Goal: Check status: Check status

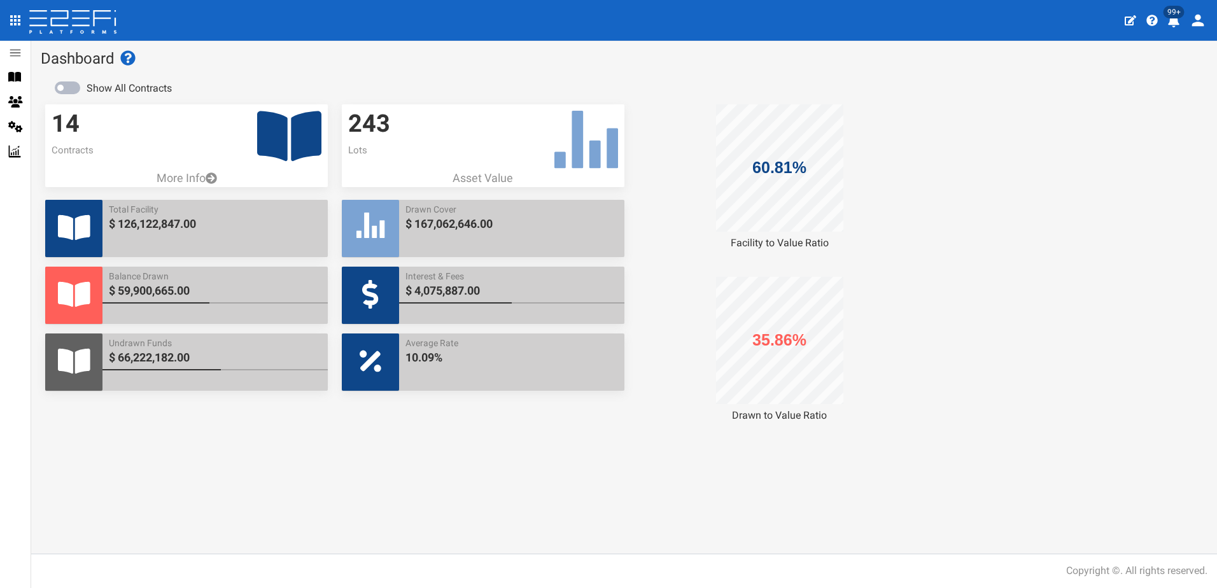
click at [1171, 25] on icon "profile" at bounding box center [1173, 21] width 11 height 13
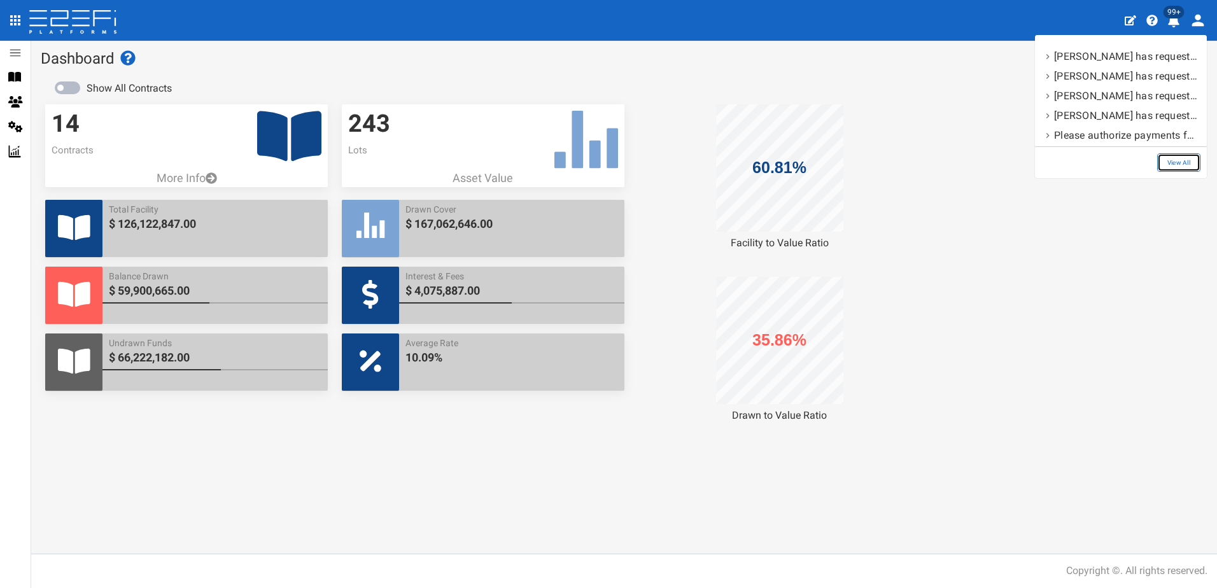
click at [1182, 162] on link "View All" at bounding box center [1178, 162] width 43 height 18
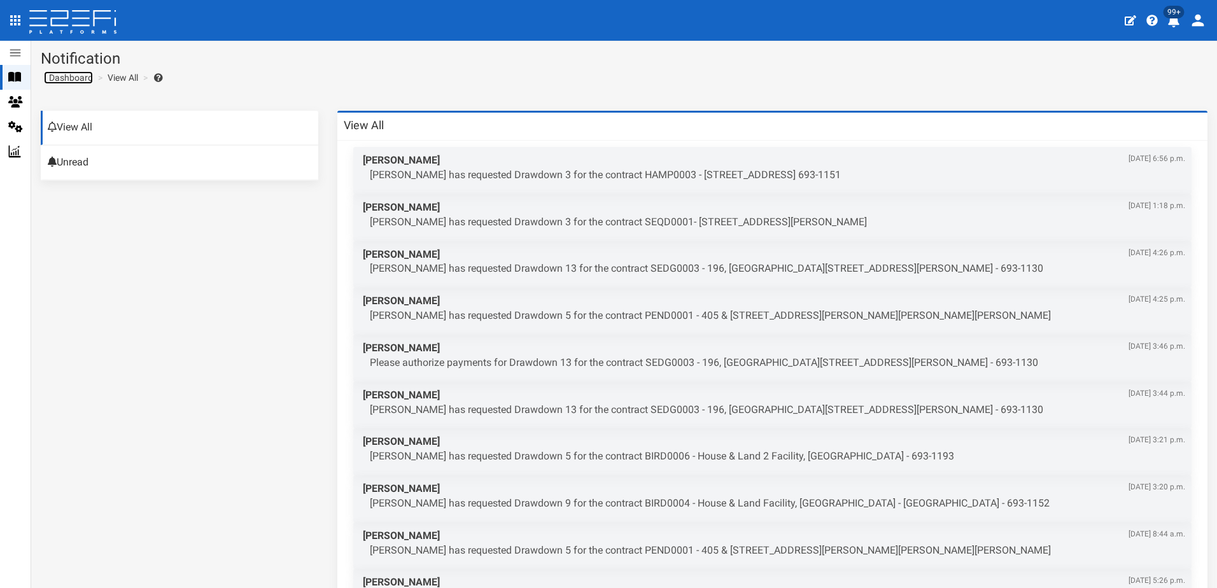
click at [69, 80] on span "Dashboard" at bounding box center [68, 78] width 49 height 10
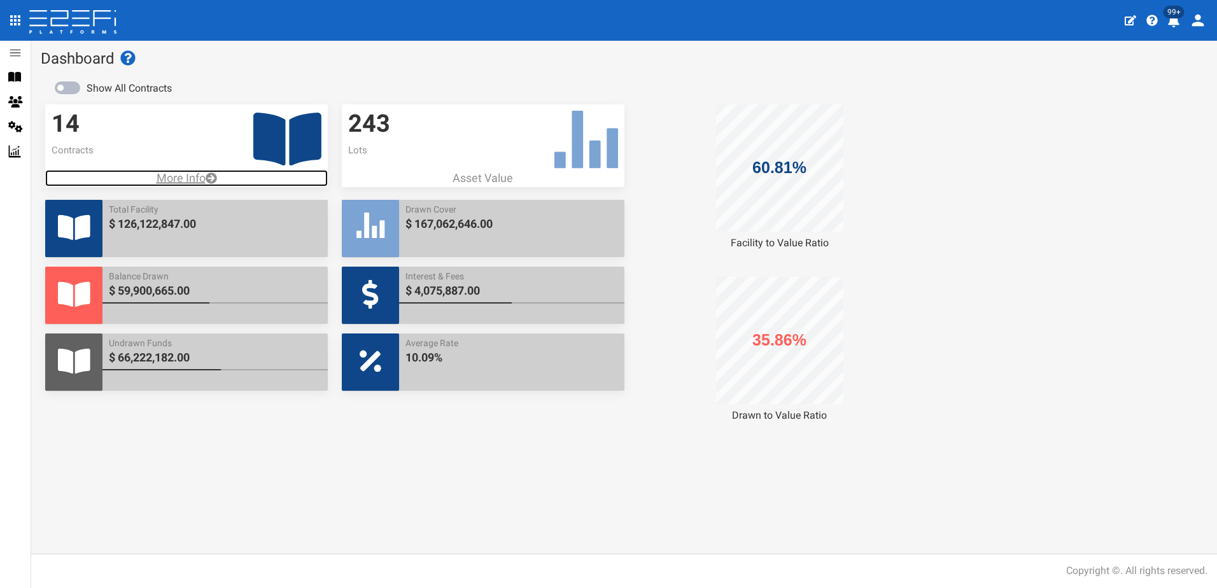
click at [179, 179] on p "More Info" at bounding box center [186, 178] width 283 height 17
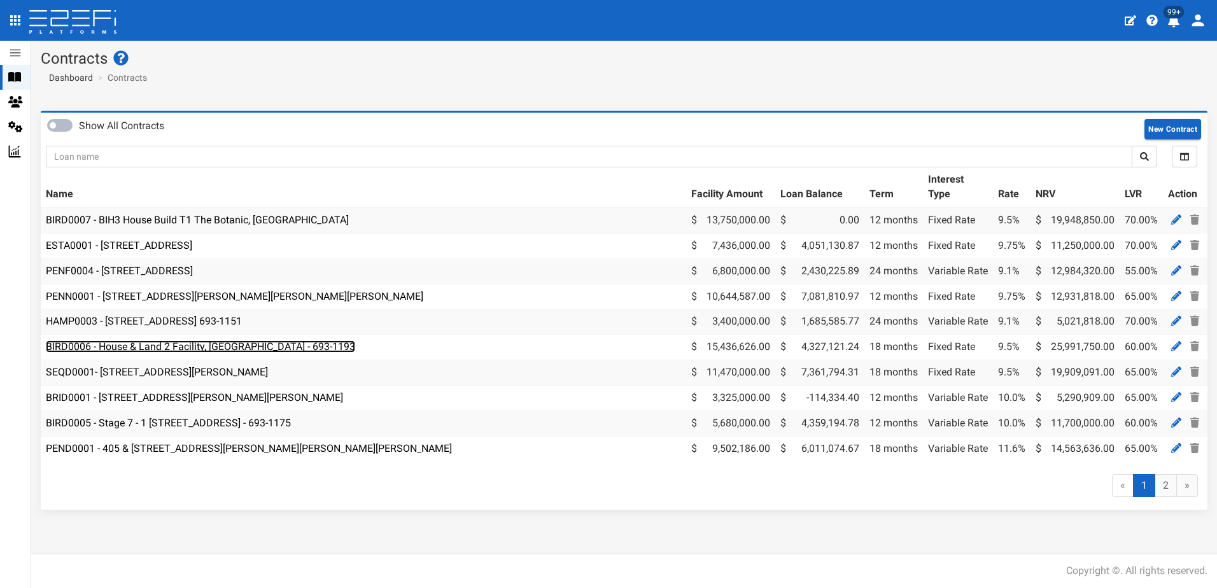
click at [200, 344] on link "BIRD0006 - House & Land 2 Facility, Port Macquarie - 693-1193" at bounding box center [200, 346] width 309 height 12
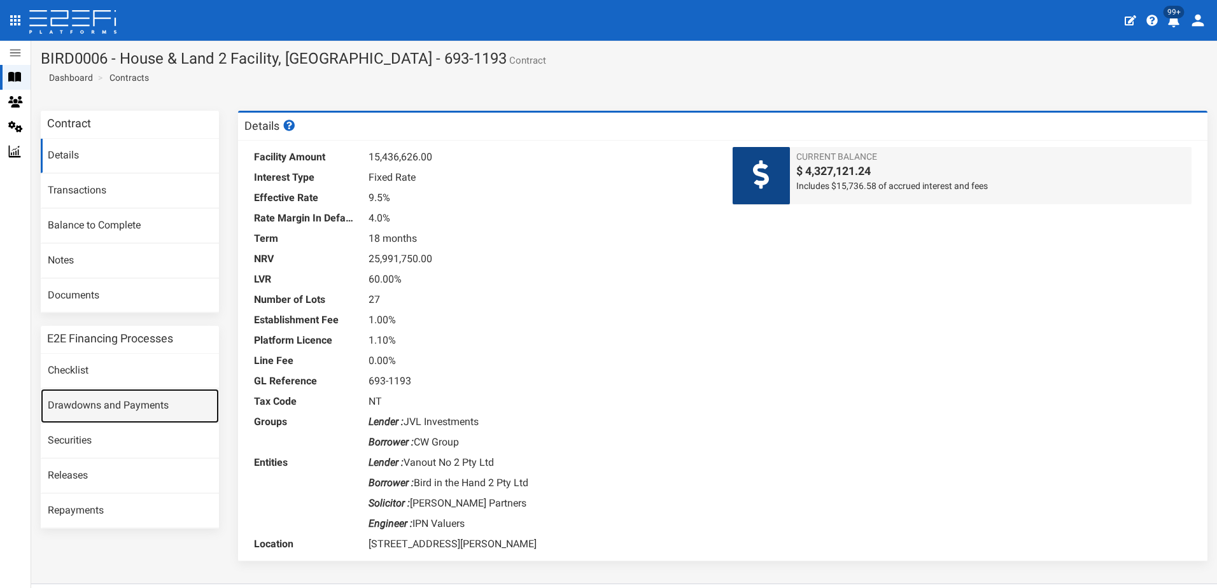
click at [132, 407] on link "Drawdowns and Payments" at bounding box center [130, 406] width 178 height 34
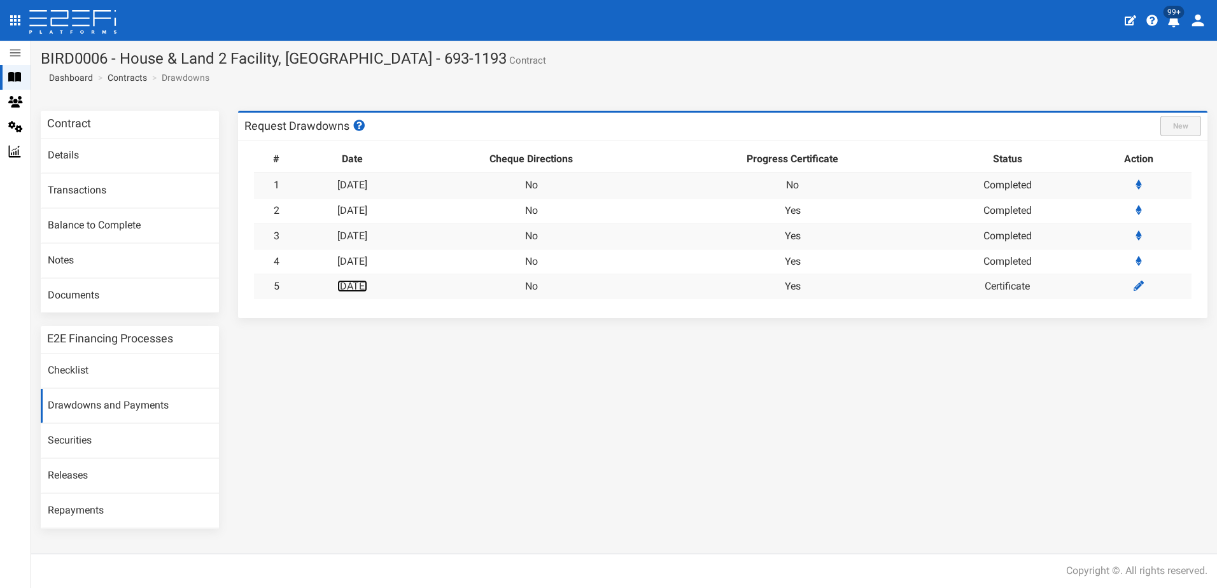
click at [367, 281] on link "[DATE]" at bounding box center [352, 286] width 30 height 12
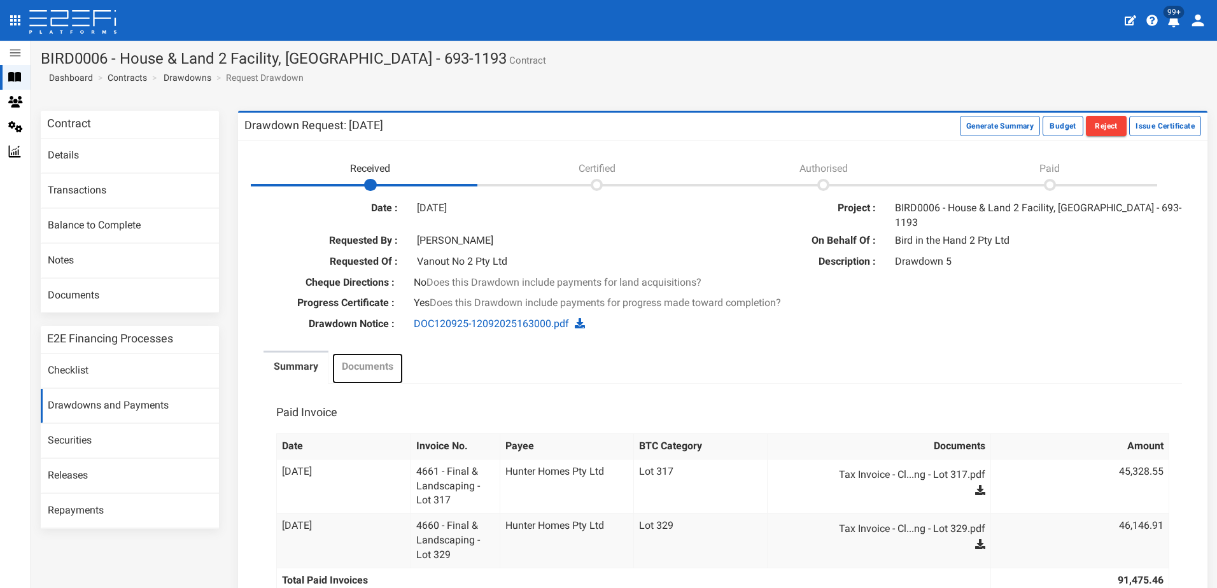
click at [369, 360] on label "Documents" at bounding box center [368, 367] width 52 height 15
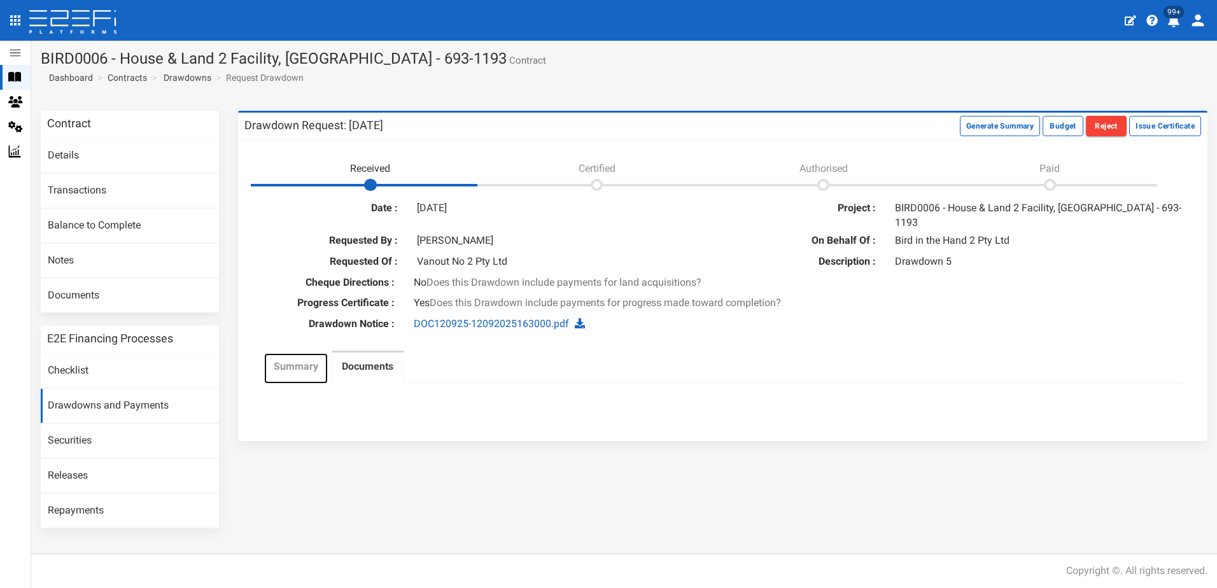
click at [300, 360] on label "Summary" at bounding box center [296, 367] width 45 height 15
